Goal: Navigation & Orientation: Find specific page/section

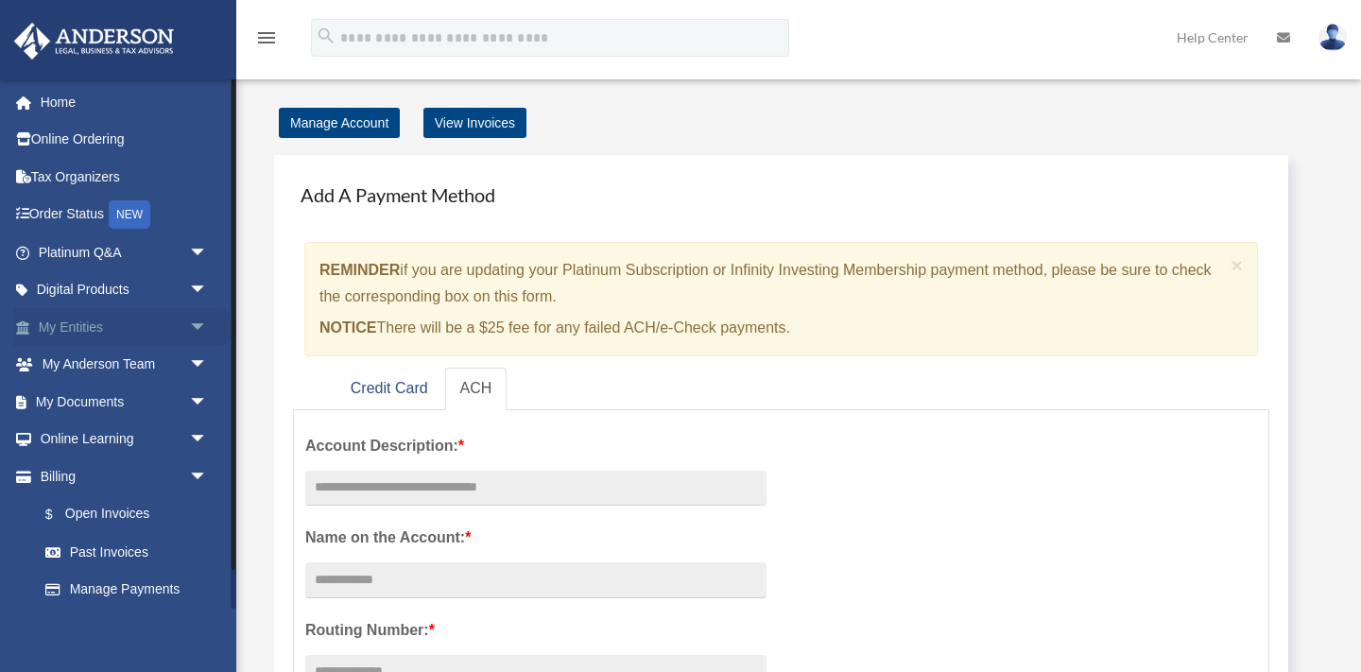
click at [202, 328] on span "arrow_drop_down" at bounding box center [208, 327] width 38 height 39
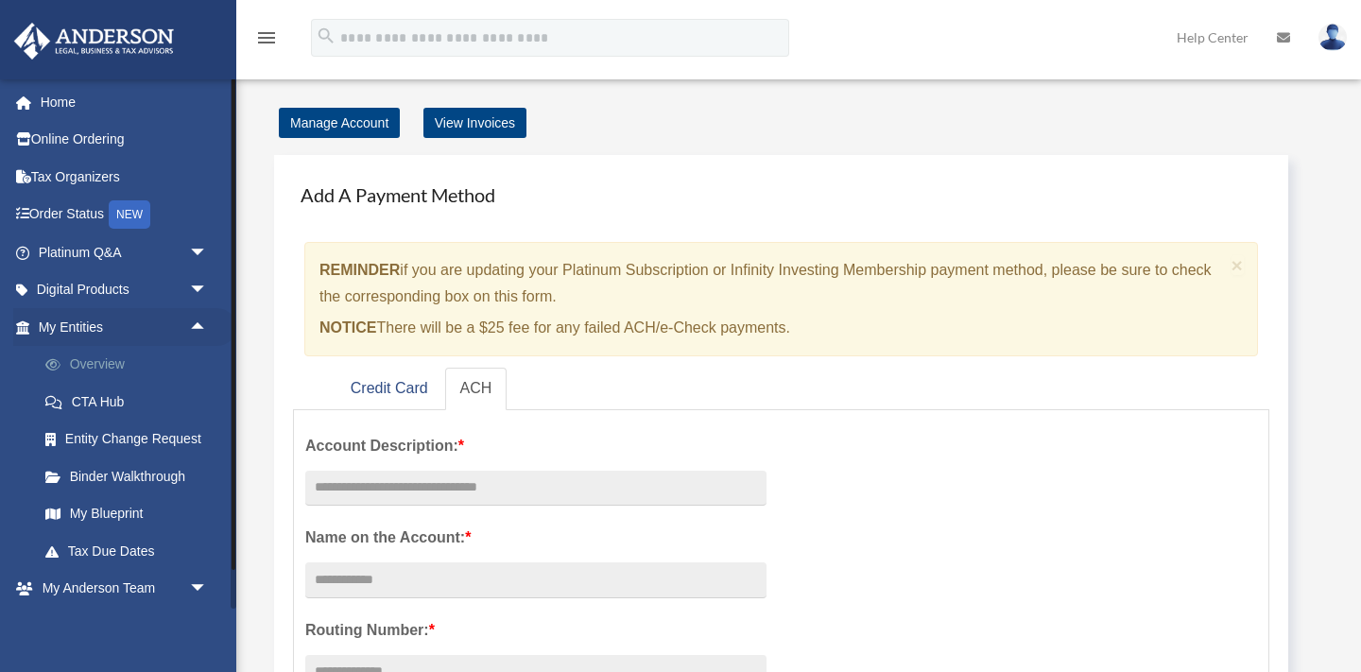
click at [153, 374] on link "Overview" at bounding box center [131, 365] width 210 height 38
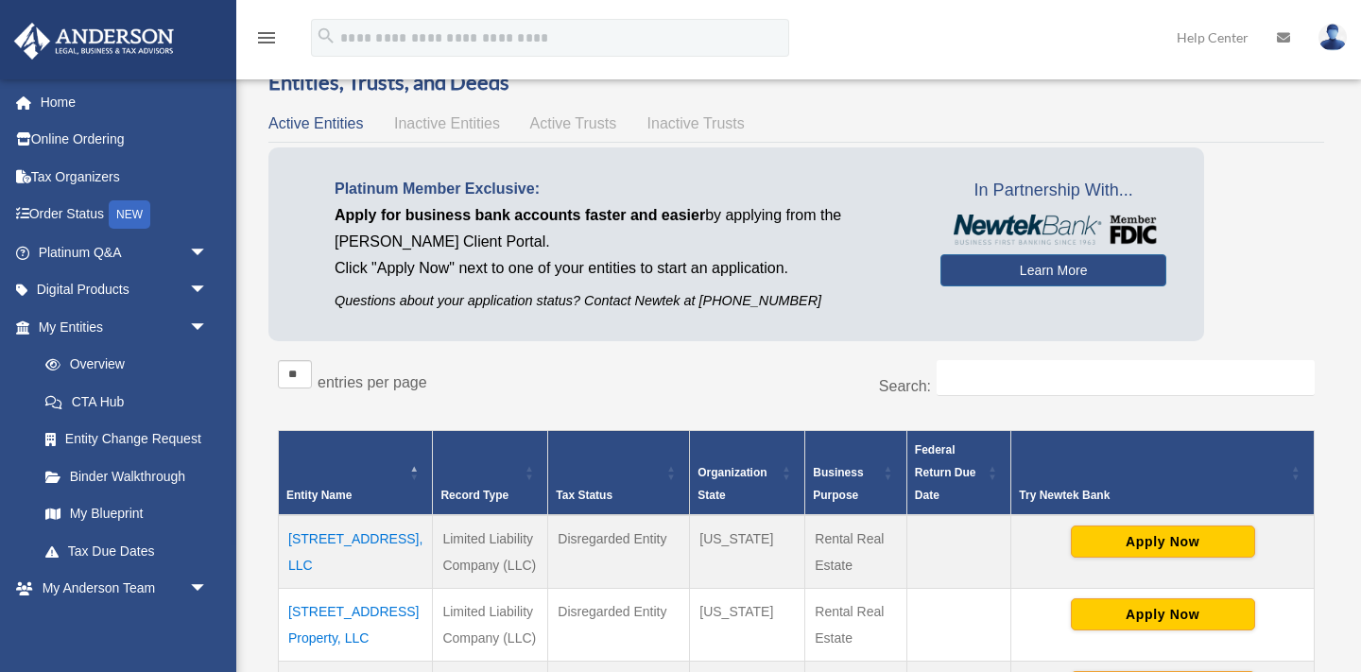
scroll to position [46, 0]
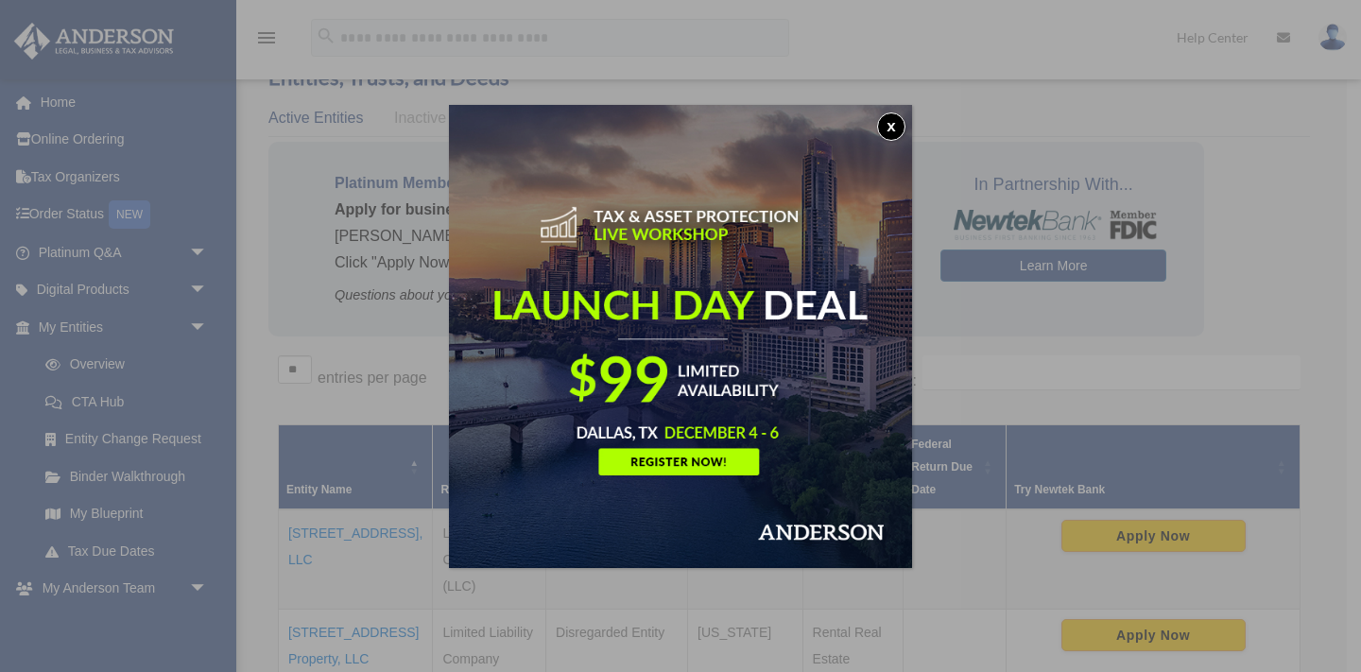
click at [895, 119] on button "x" at bounding box center [891, 127] width 28 height 28
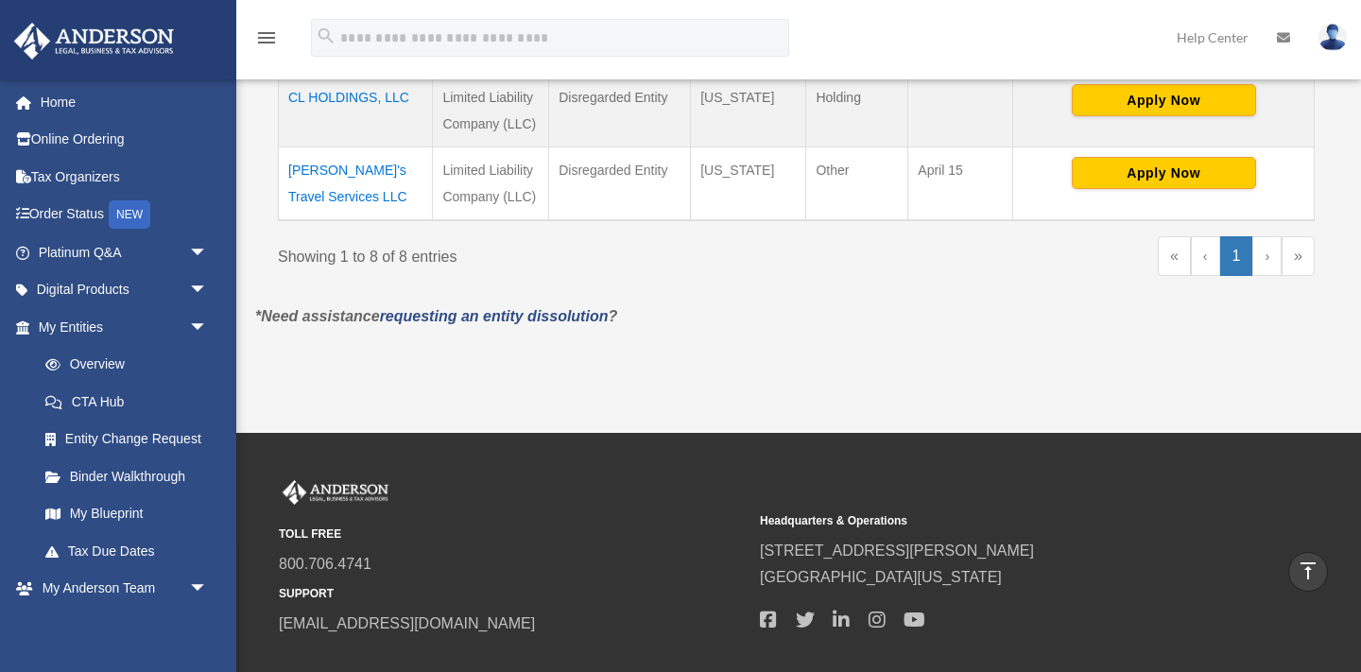
scroll to position [951, 0]
